Goal: Task Accomplishment & Management: Complete application form

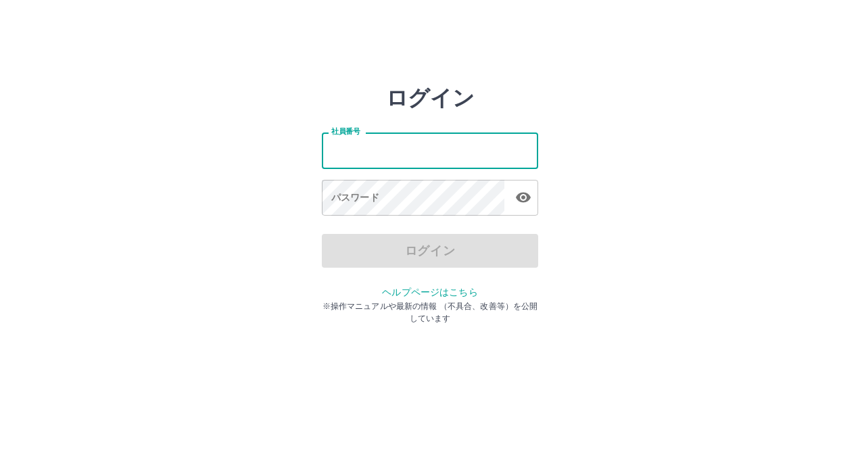
click at [379, 151] on input "社員番号" at bounding box center [430, 150] width 216 height 36
type input "*******"
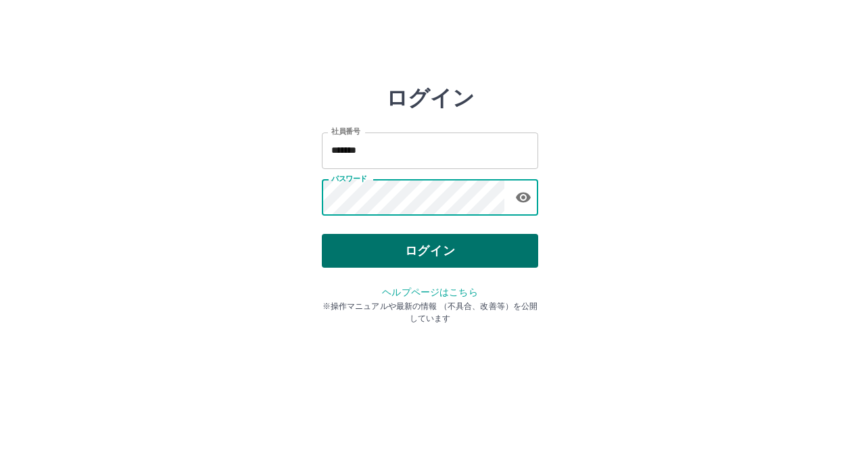
click at [424, 251] on button "ログイン" at bounding box center [430, 251] width 216 height 34
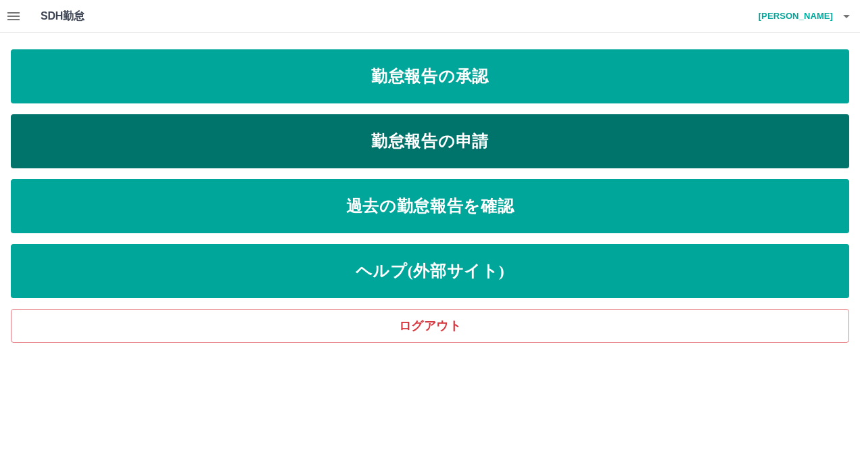
click at [237, 139] on link "勤怠報告の申請" at bounding box center [430, 141] width 838 height 54
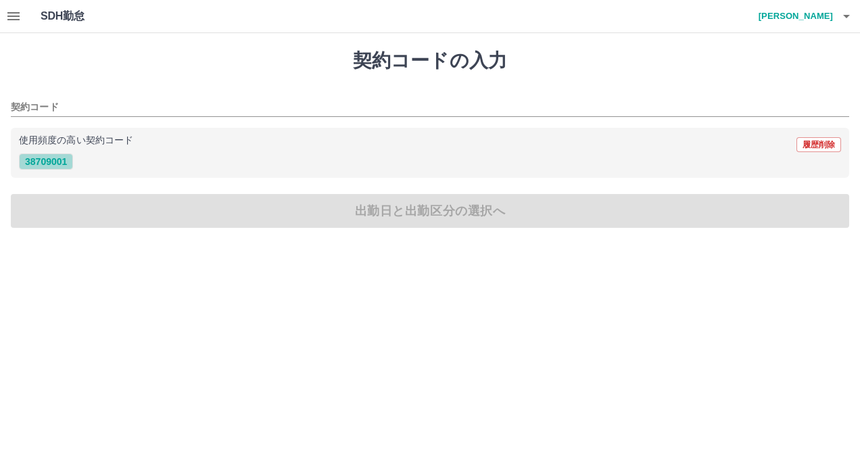
click at [56, 164] on button "38709001" at bounding box center [46, 161] width 54 height 16
type input "********"
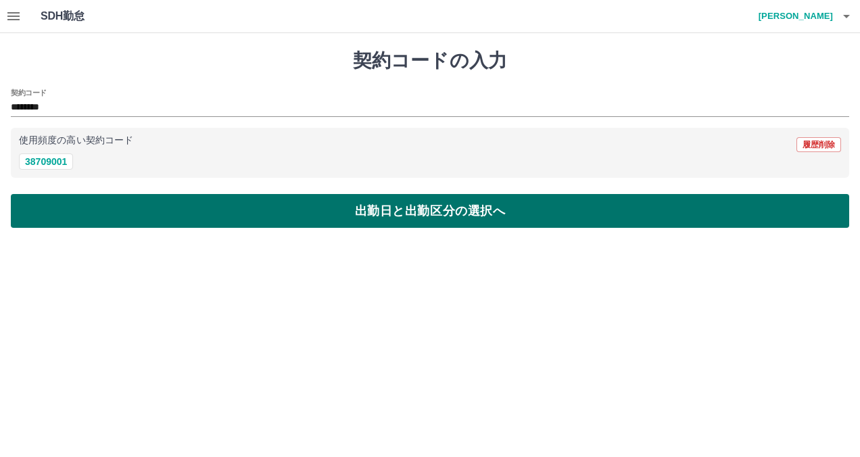
click at [69, 214] on button "出勤日と出勤区分の選択へ" at bounding box center [430, 211] width 838 height 34
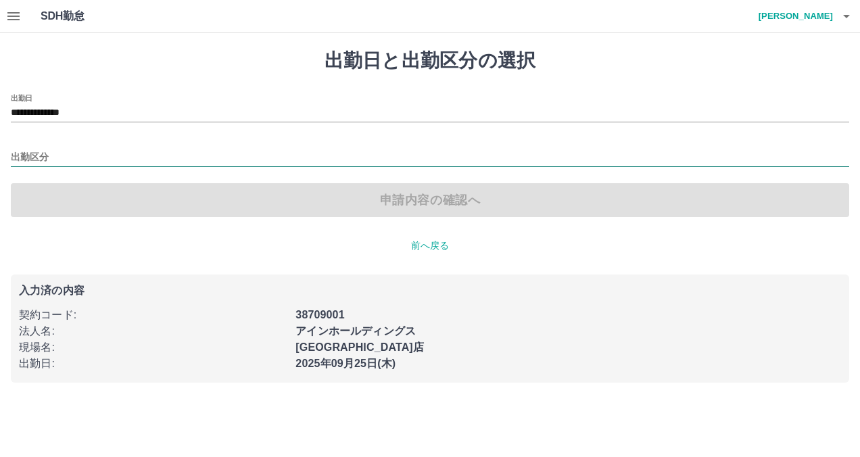
click at [88, 152] on input "出勤区分" at bounding box center [430, 157] width 838 height 17
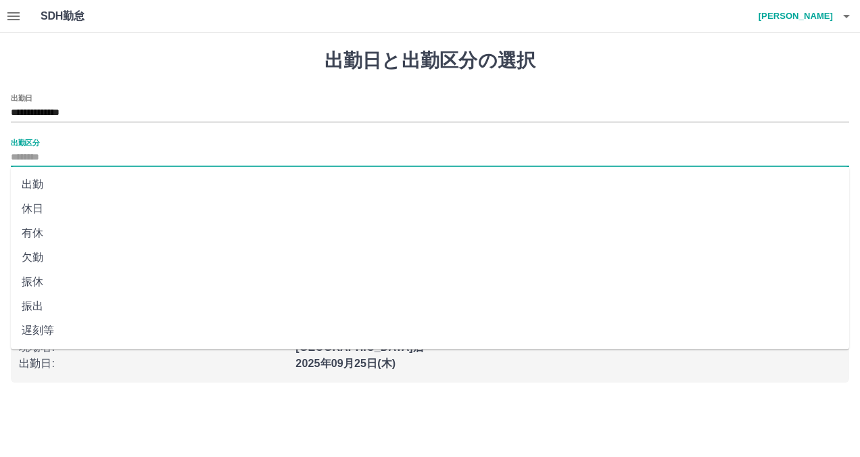
click at [84, 178] on li "出勤" at bounding box center [430, 184] width 838 height 24
type input "**"
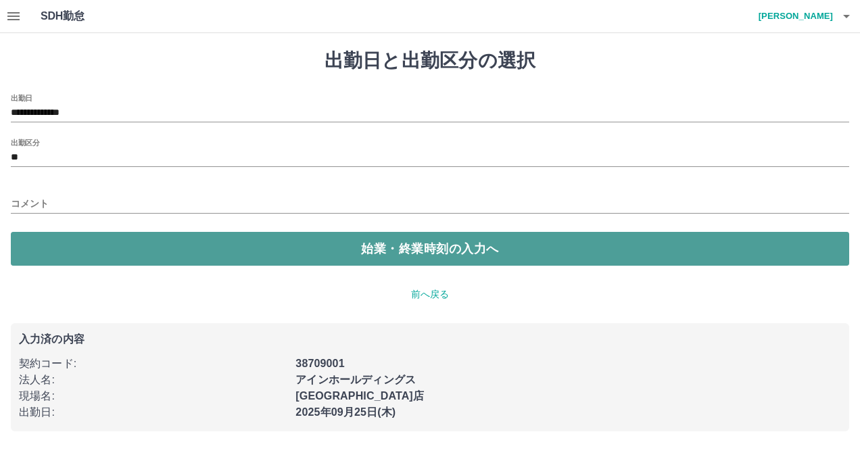
click at [159, 246] on button "始業・終業時刻の入力へ" at bounding box center [430, 249] width 838 height 34
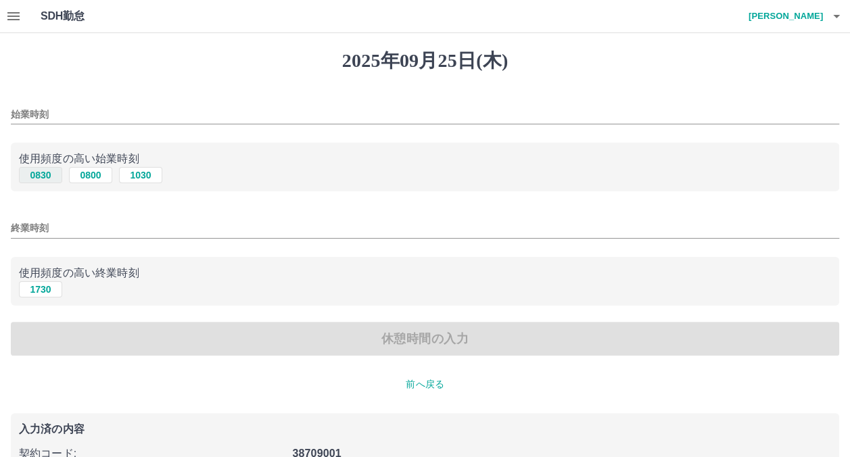
click at [51, 178] on button "0830" at bounding box center [40, 175] width 43 height 16
type input "****"
click at [47, 291] on button "1730" at bounding box center [40, 289] width 43 height 16
type input "****"
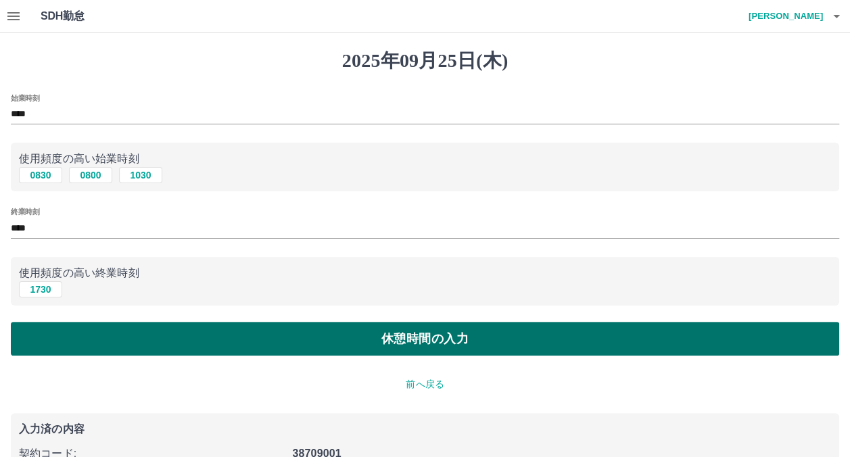
click at [57, 345] on button "休憩時間の入力" at bounding box center [425, 339] width 828 height 34
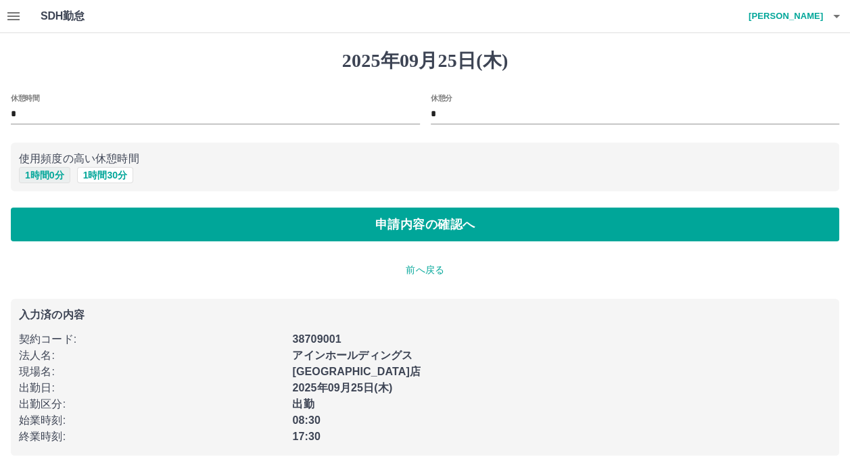
click at [32, 180] on button "1 時間 0 分" at bounding box center [44, 175] width 51 height 16
type input "*"
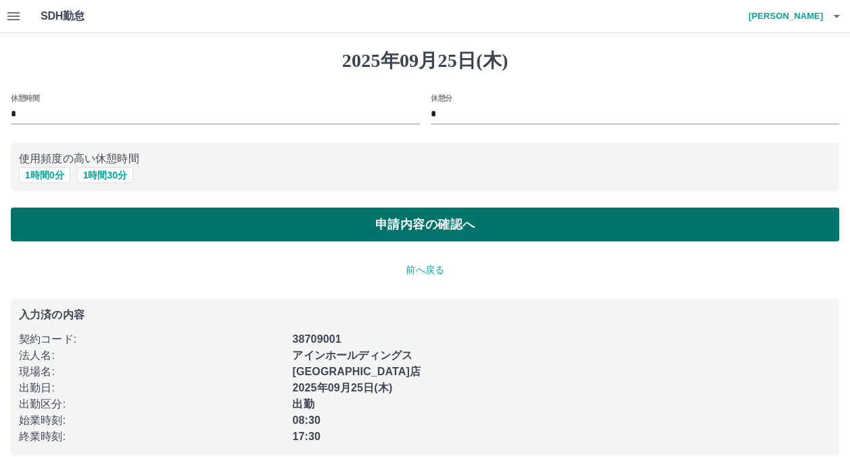
click at [41, 224] on button "申請内容の確認へ" at bounding box center [425, 225] width 828 height 34
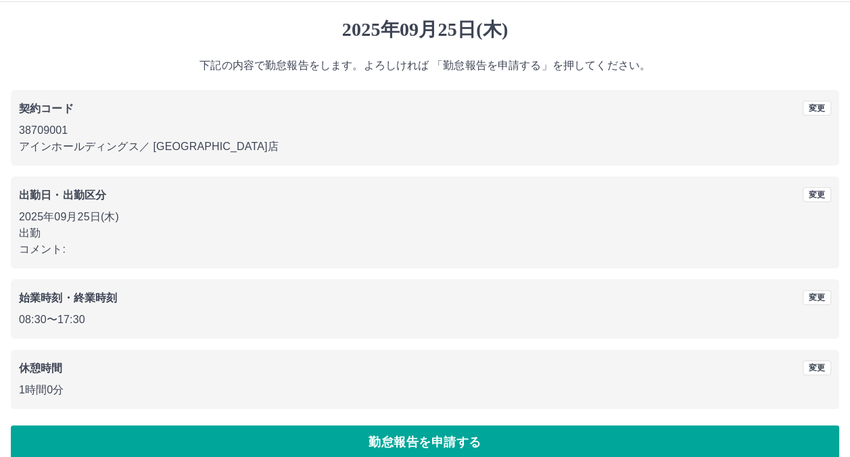
scroll to position [49, 0]
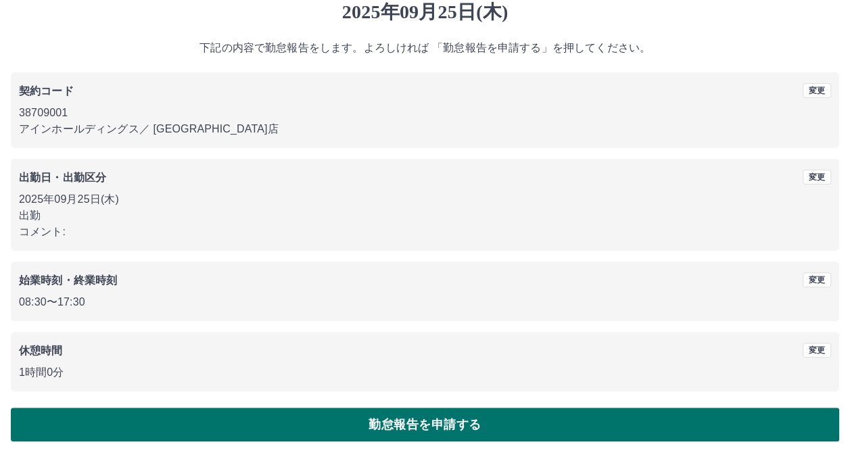
click at [190, 420] on button "勤怠報告を申請する" at bounding box center [425, 425] width 828 height 34
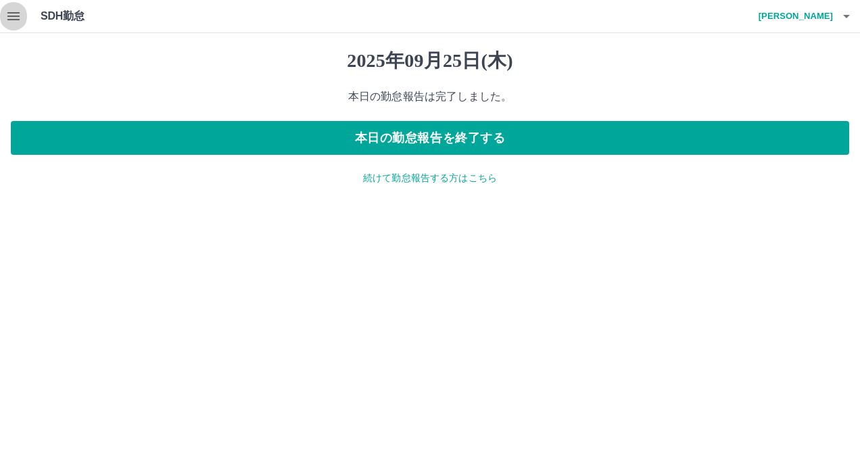
click at [11, 21] on icon "button" at bounding box center [13, 16] width 16 height 16
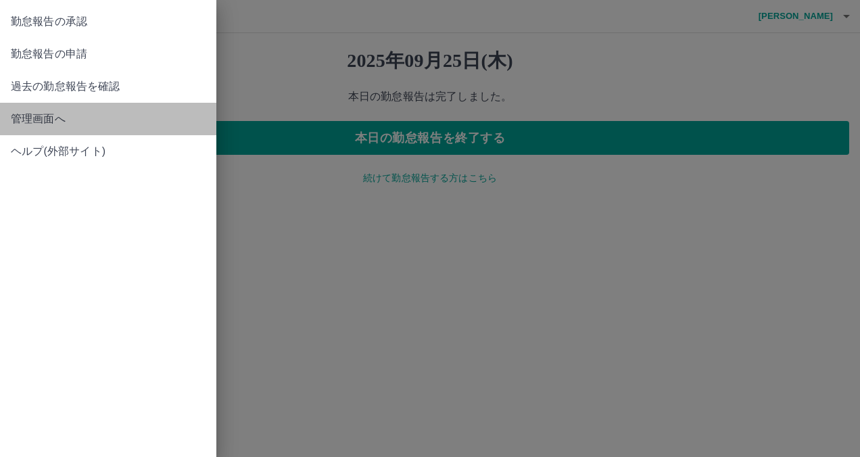
click at [35, 120] on span "管理画面へ" at bounding box center [108, 119] width 195 height 16
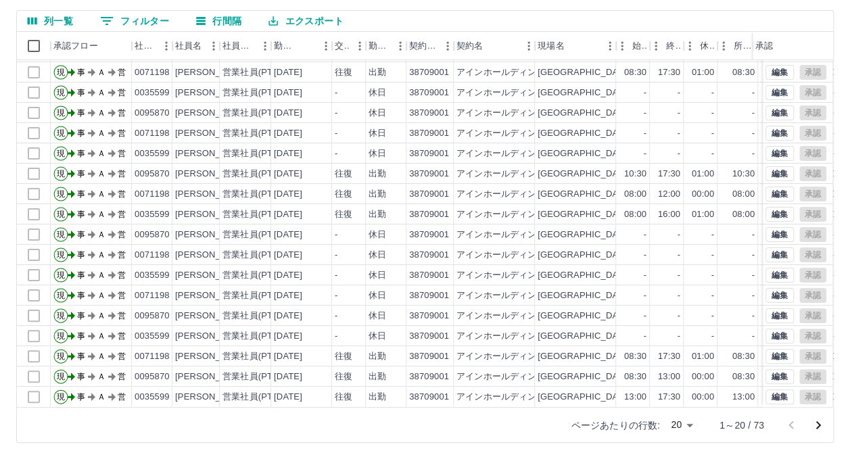
scroll to position [114, 0]
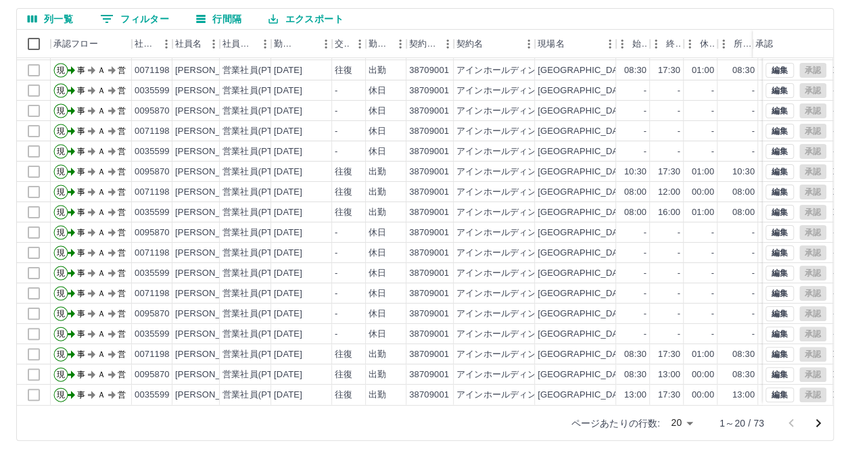
click at [821, 423] on icon "次のページへ" at bounding box center [818, 423] width 16 height 16
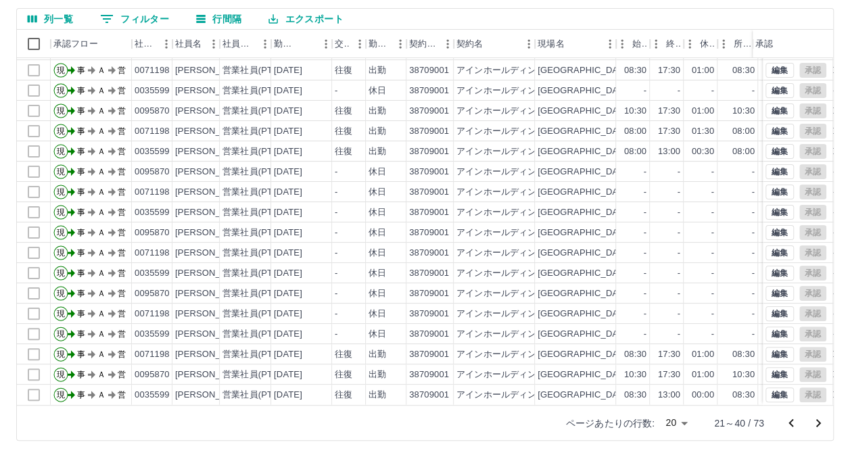
click at [817, 420] on icon "次のページへ" at bounding box center [818, 423] width 5 height 8
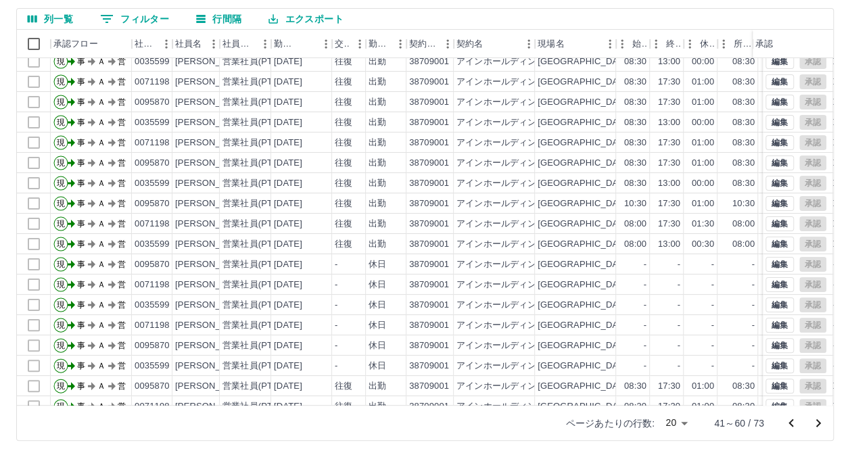
scroll to position [68, 0]
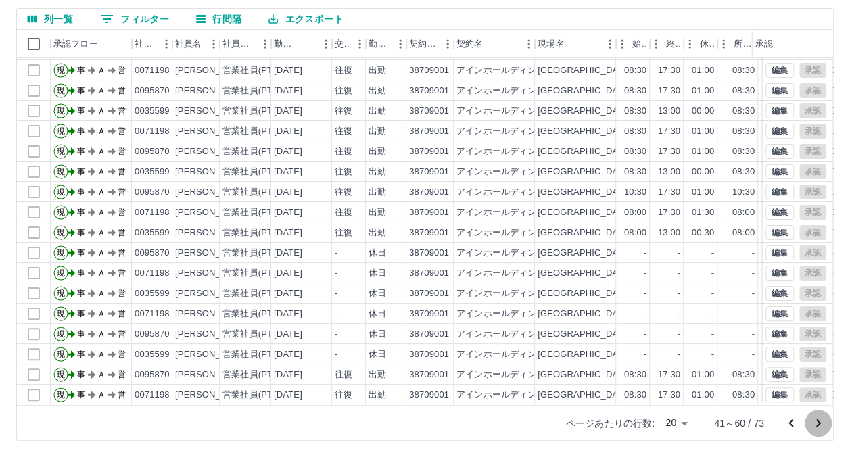
click at [821, 424] on icon "次のページへ" at bounding box center [818, 423] width 16 height 16
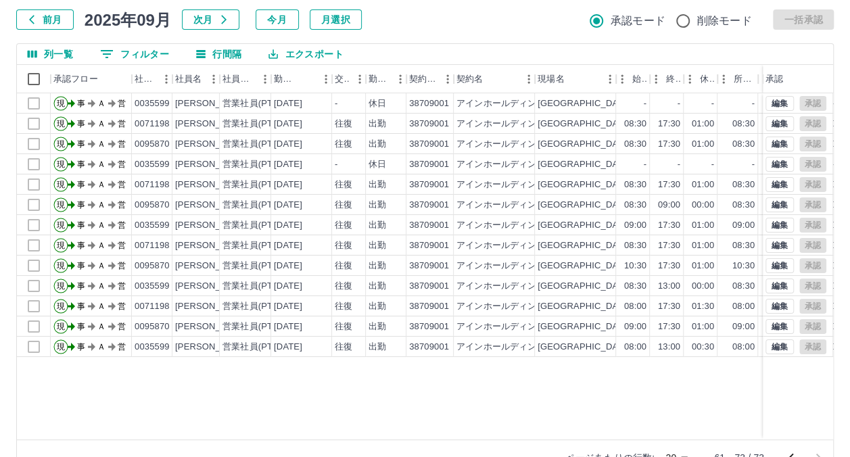
scroll to position [114, 0]
